Goal: Information Seeking & Learning: Learn about a topic

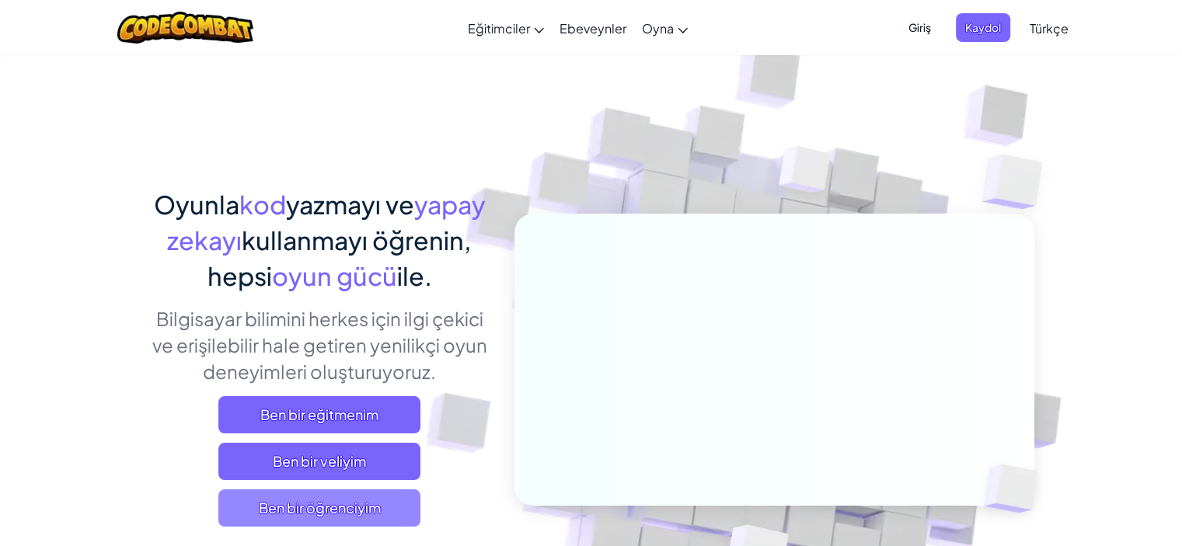
click at [382, 508] on span "Ben bir öğrenciyim" at bounding box center [319, 508] width 202 height 37
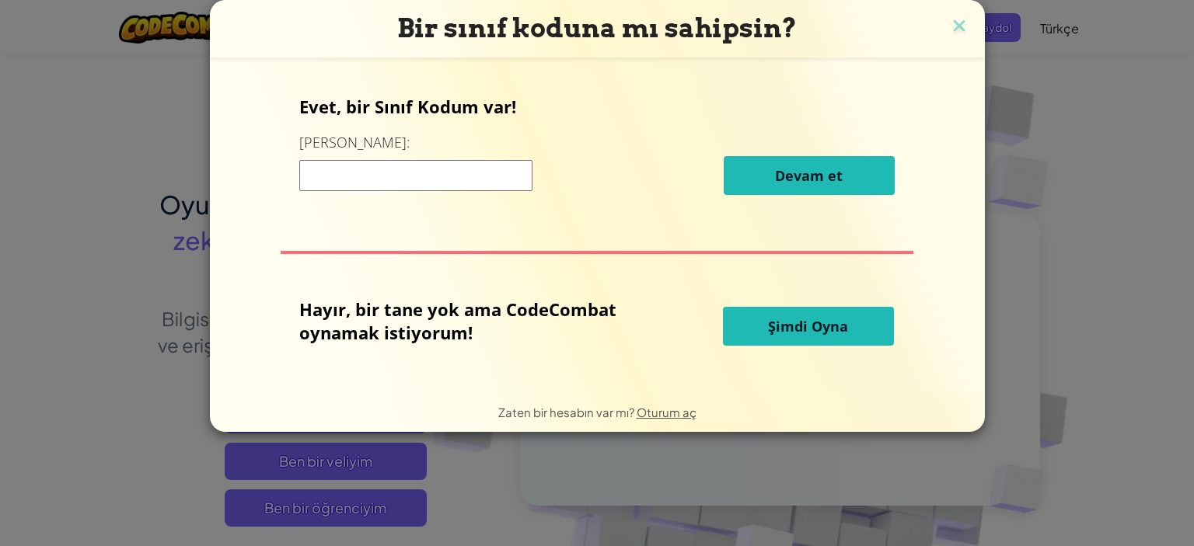
click at [771, 344] on button "Şimdi Oyna" at bounding box center [808, 326] width 171 height 39
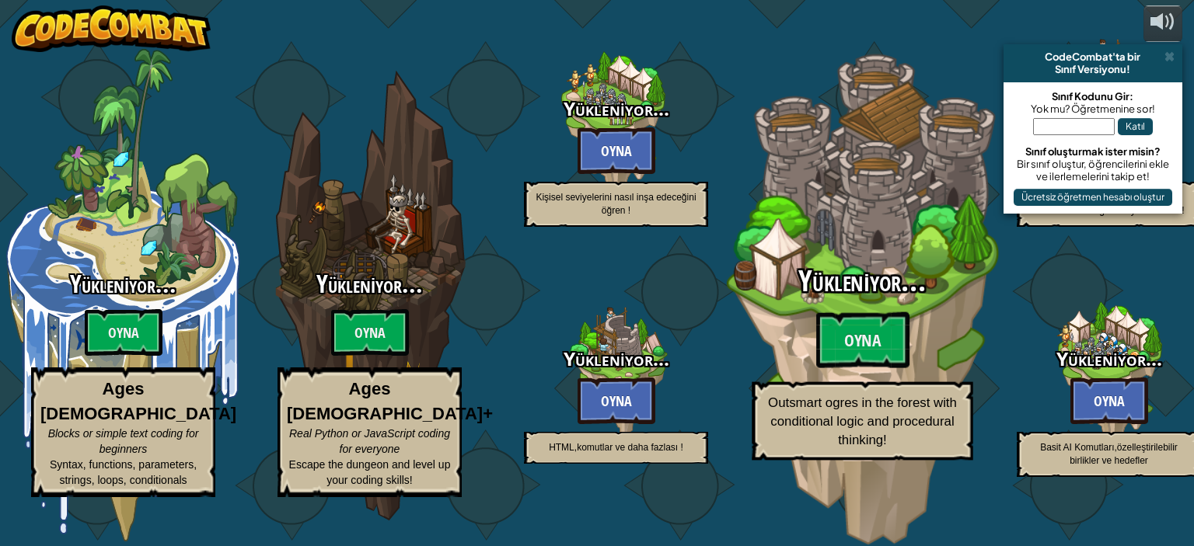
click at [773, 326] on div "Yükleniyor... Oyna Outsmart ogres in the forest with conditional logic and proc…" at bounding box center [861, 363] width 295 height 194
select select "tr"
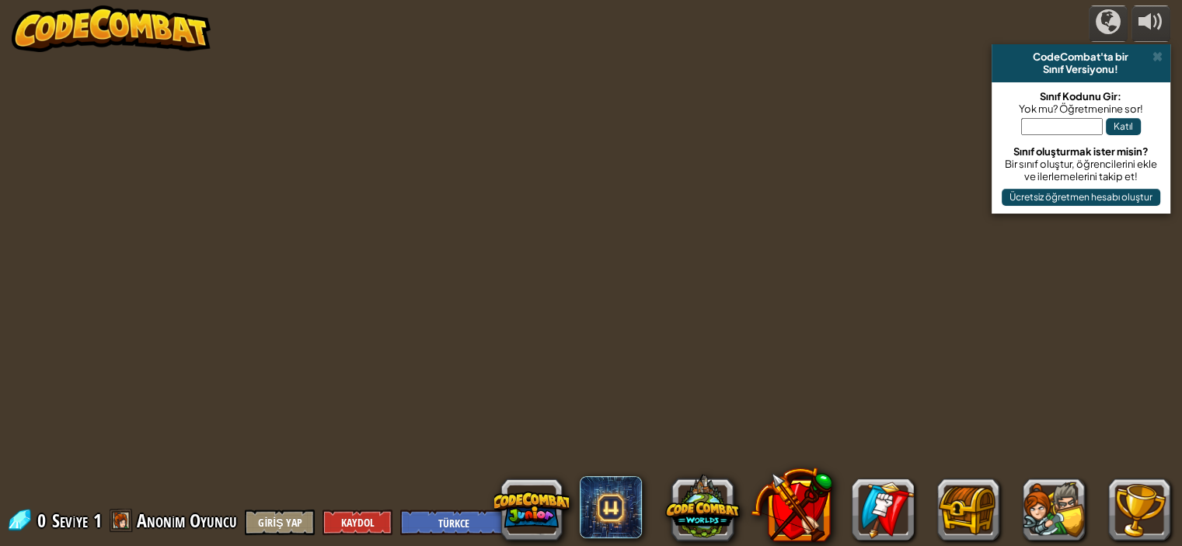
drag, startPoint x: 773, startPoint y: 326, endPoint x: 525, endPoint y: 294, distance: 249.9
click at [553, 299] on div "powered by CodeCombat'ta bir Sınıf Versiyonu! Sınıf Kodunu Gir: Yok mu? Öğretme…" at bounding box center [591, 273] width 1182 height 546
select select "tr"
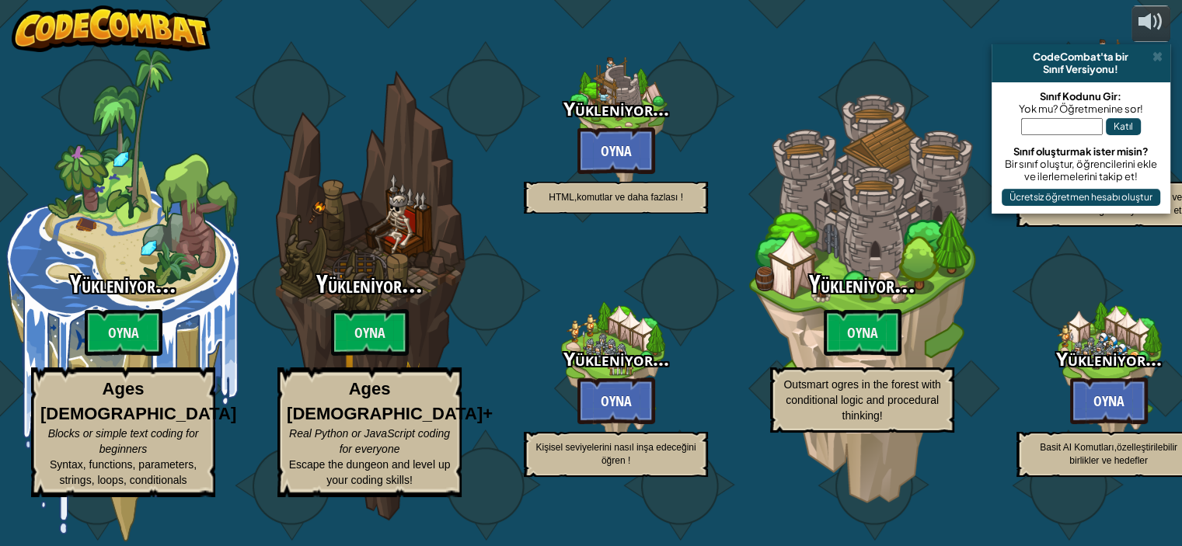
select select "tr"
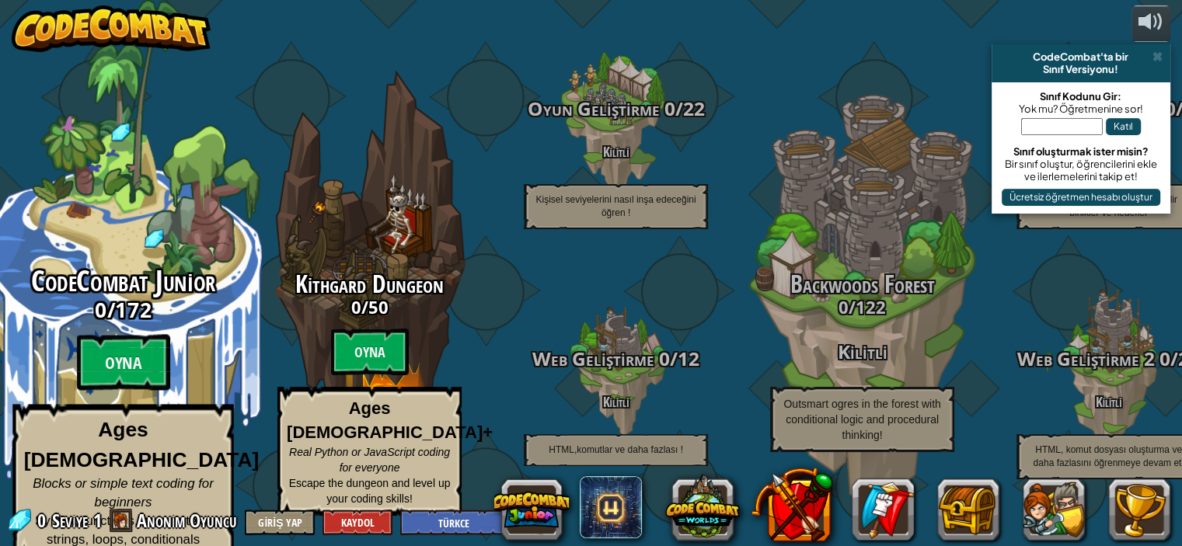
click at [189, 308] on h3 "0 / 172" at bounding box center [122, 309] width 295 height 23
select select "tr"
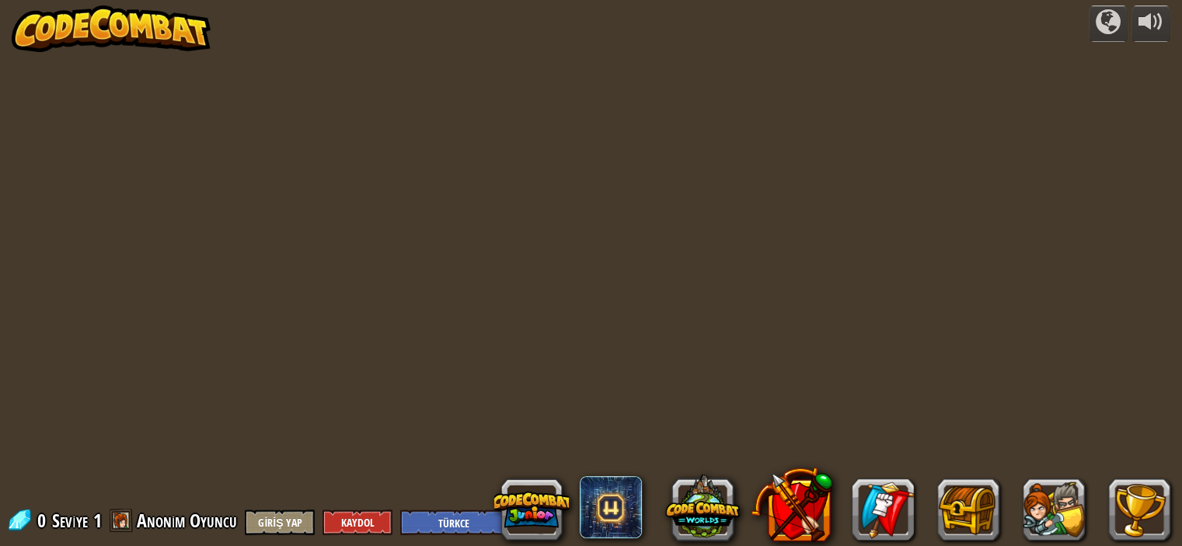
select select "tr"
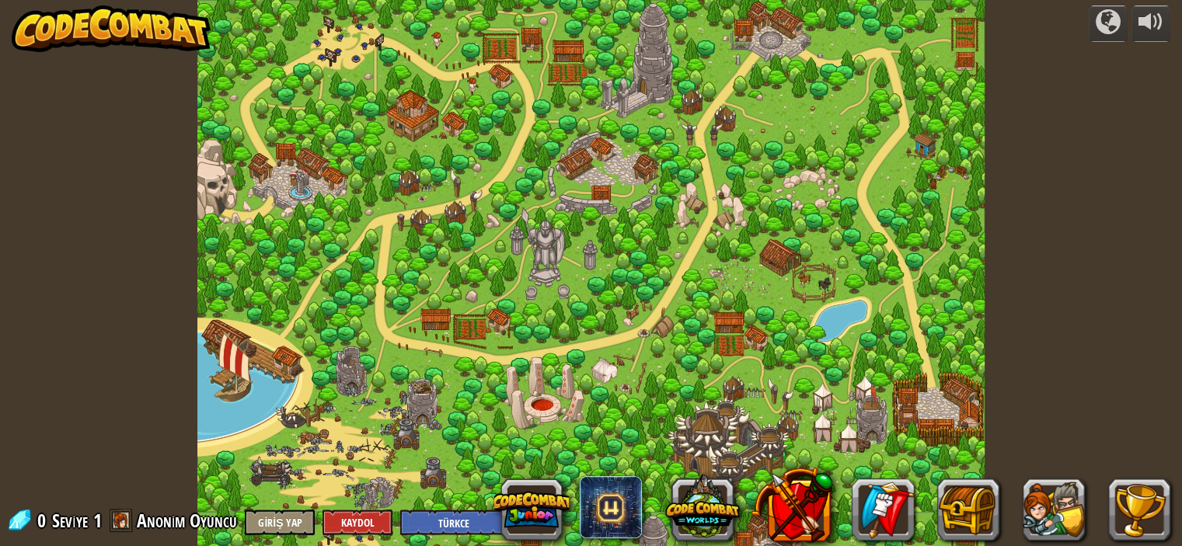
select select "tr"
